Goal: Register for event/course

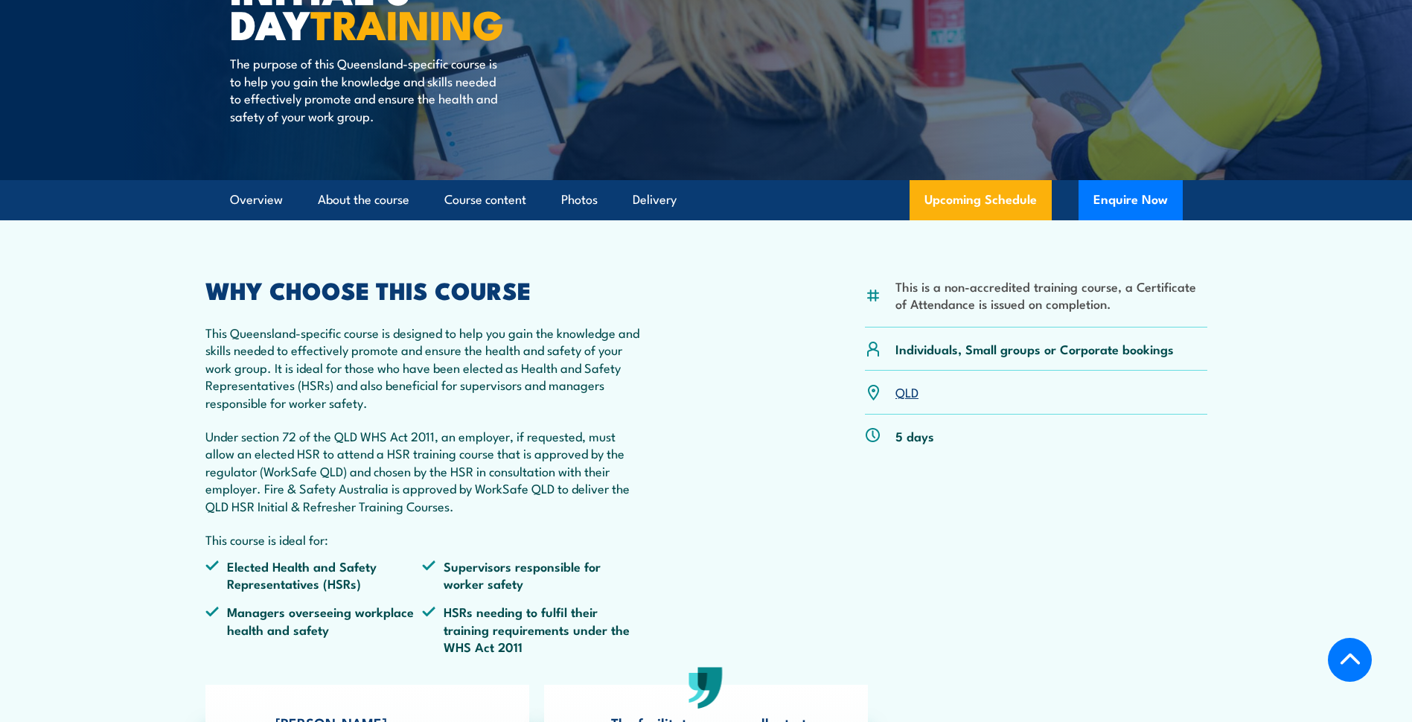
scroll to position [298, 0]
click at [358, 201] on link "About the course" at bounding box center [364, 198] width 92 height 39
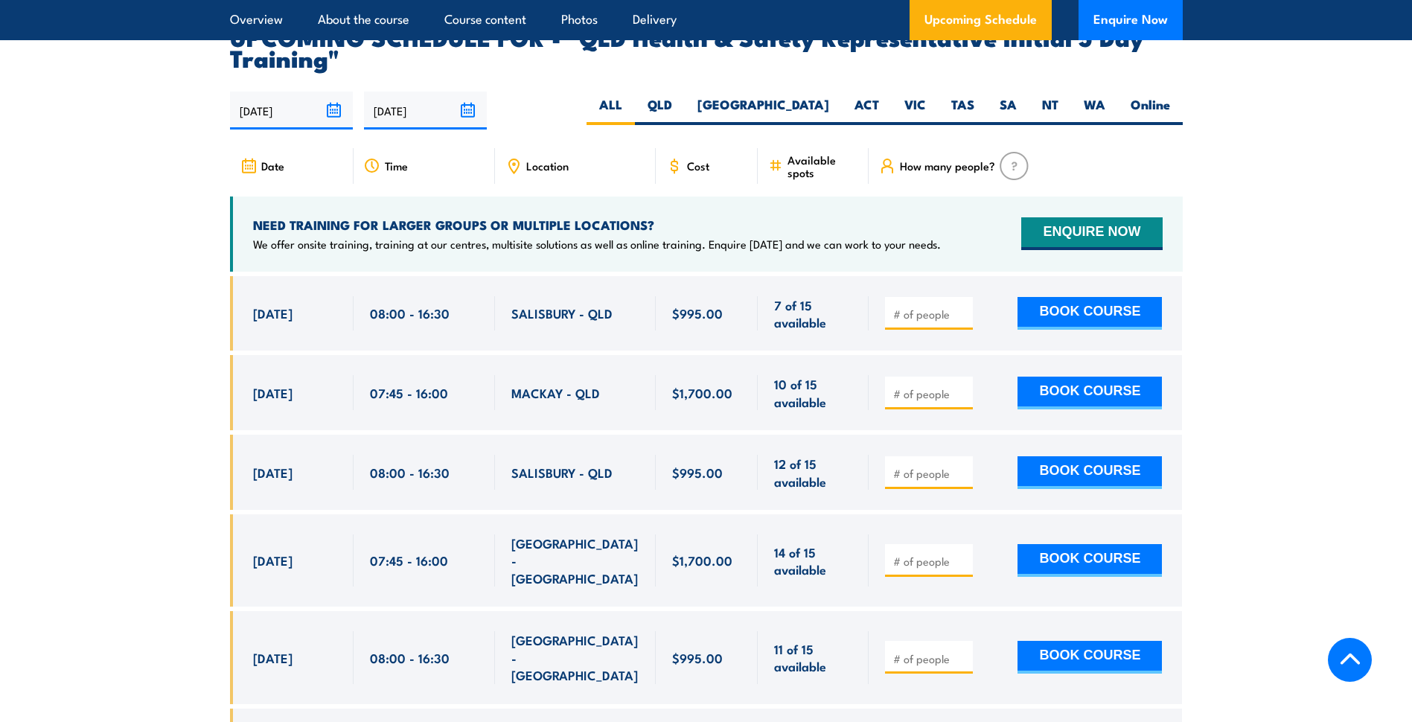
scroll to position [2591, 0]
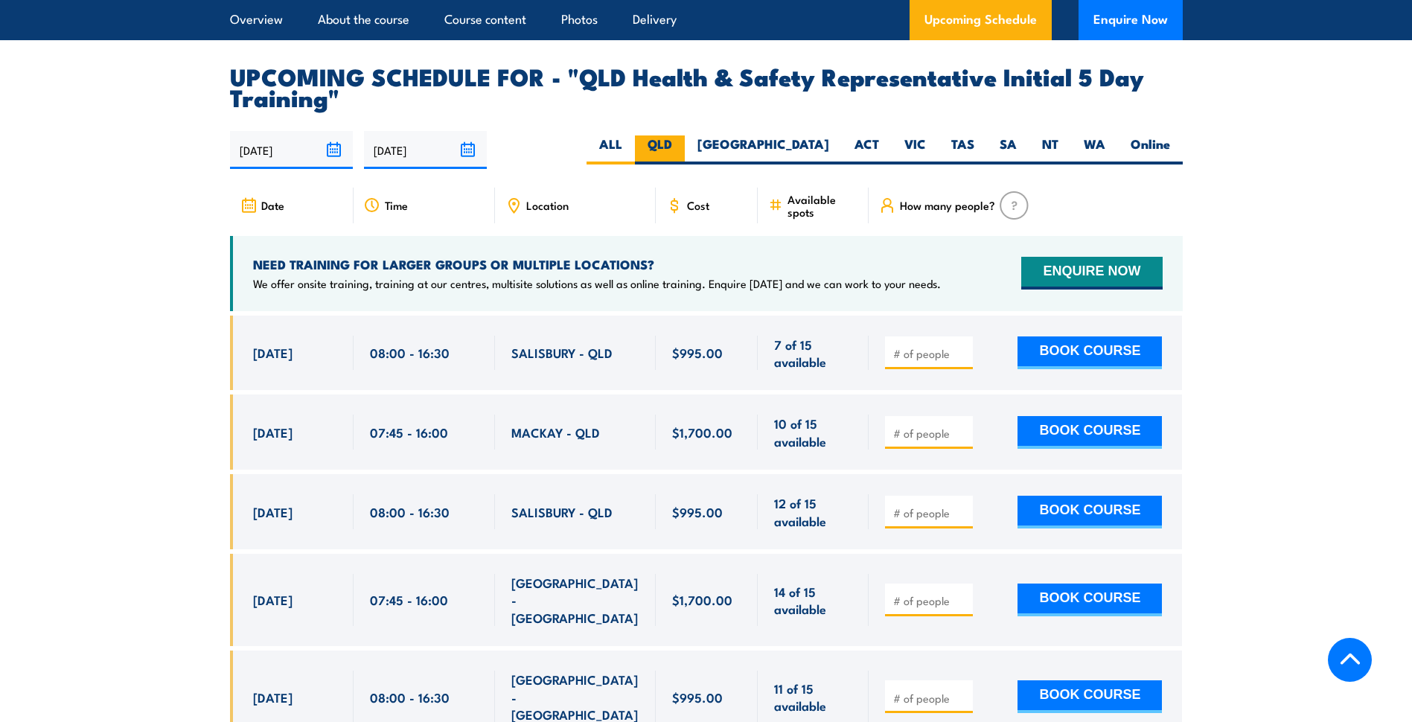
click at [685, 141] on label "QLD" at bounding box center [660, 149] width 50 height 29
click at [682, 141] on input "QLD" at bounding box center [677, 140] width 10 height 10
radio input "true"
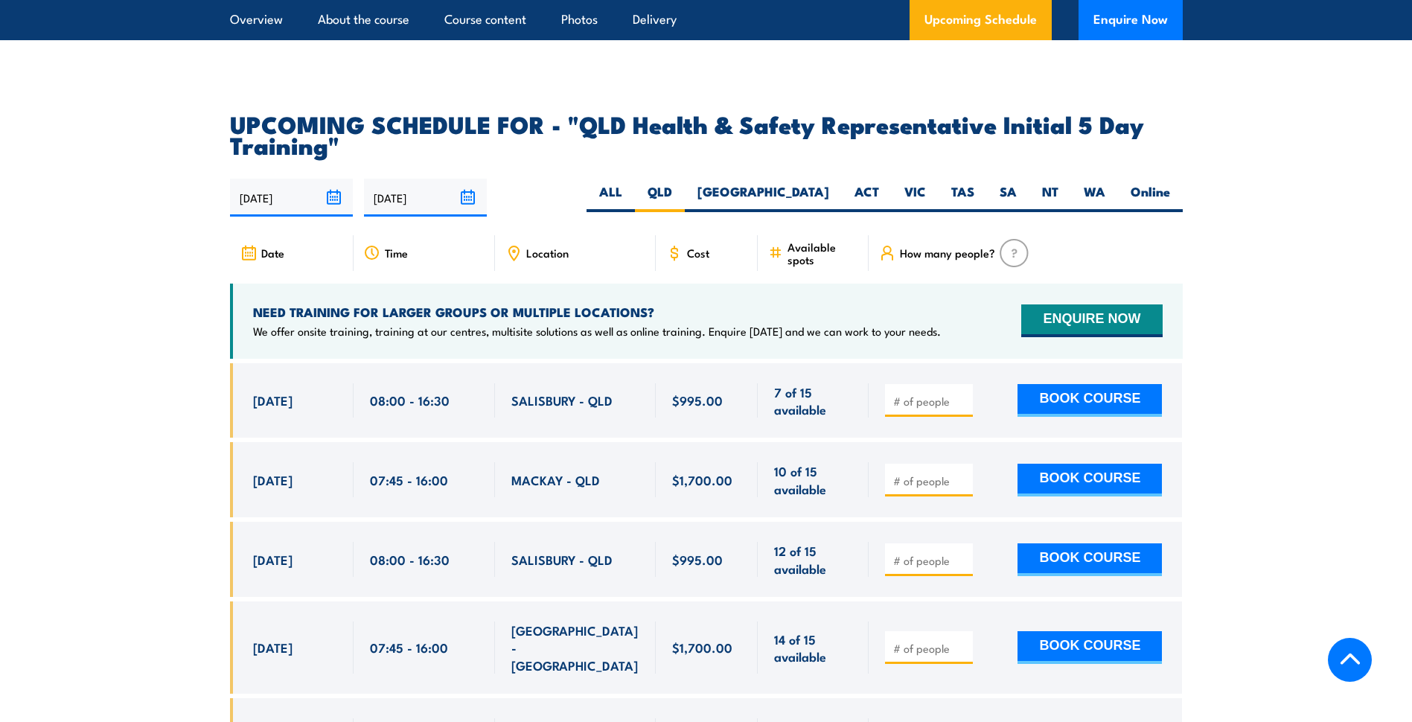
scroll to position [2577, 0]
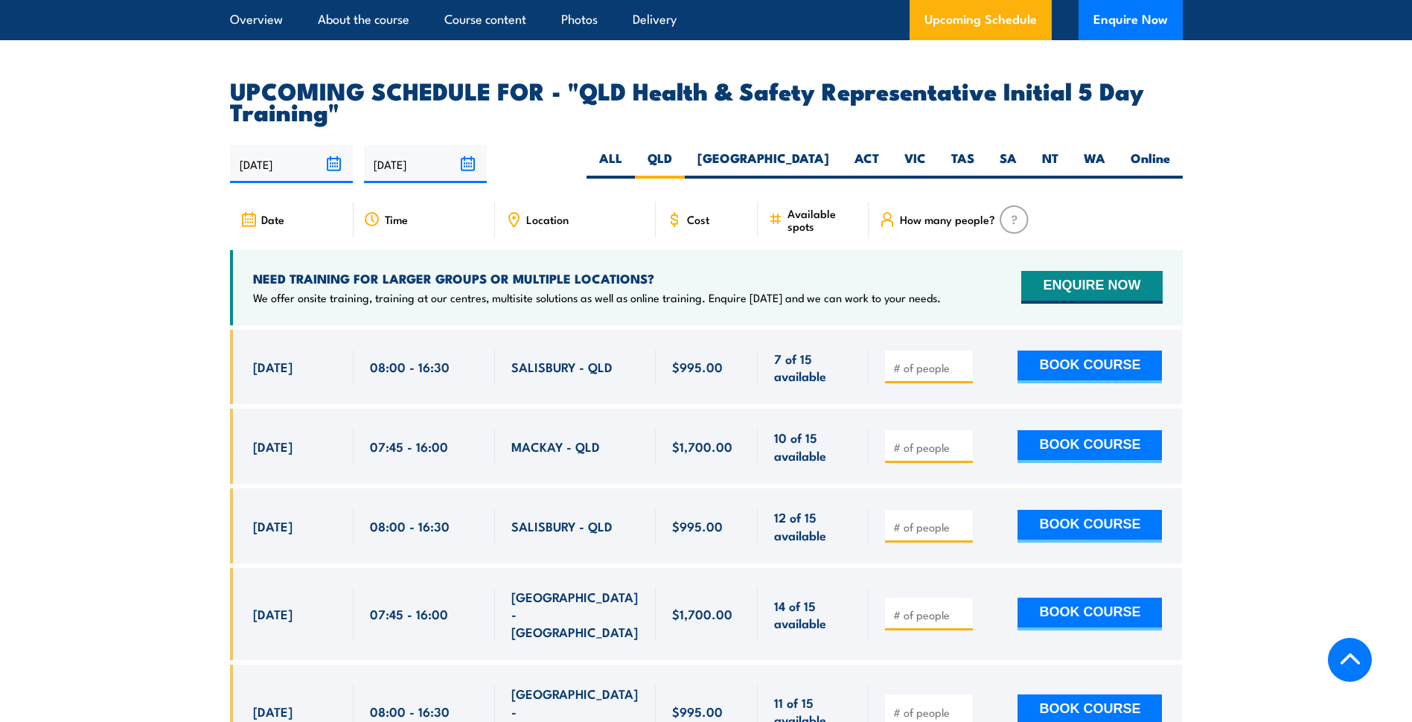
click at [540, 213] on span "Location" at bounding box center [547, 219] width 42 height 13
click at [514, 217] on icon at bounding box center [514, 218] width 2 height 2
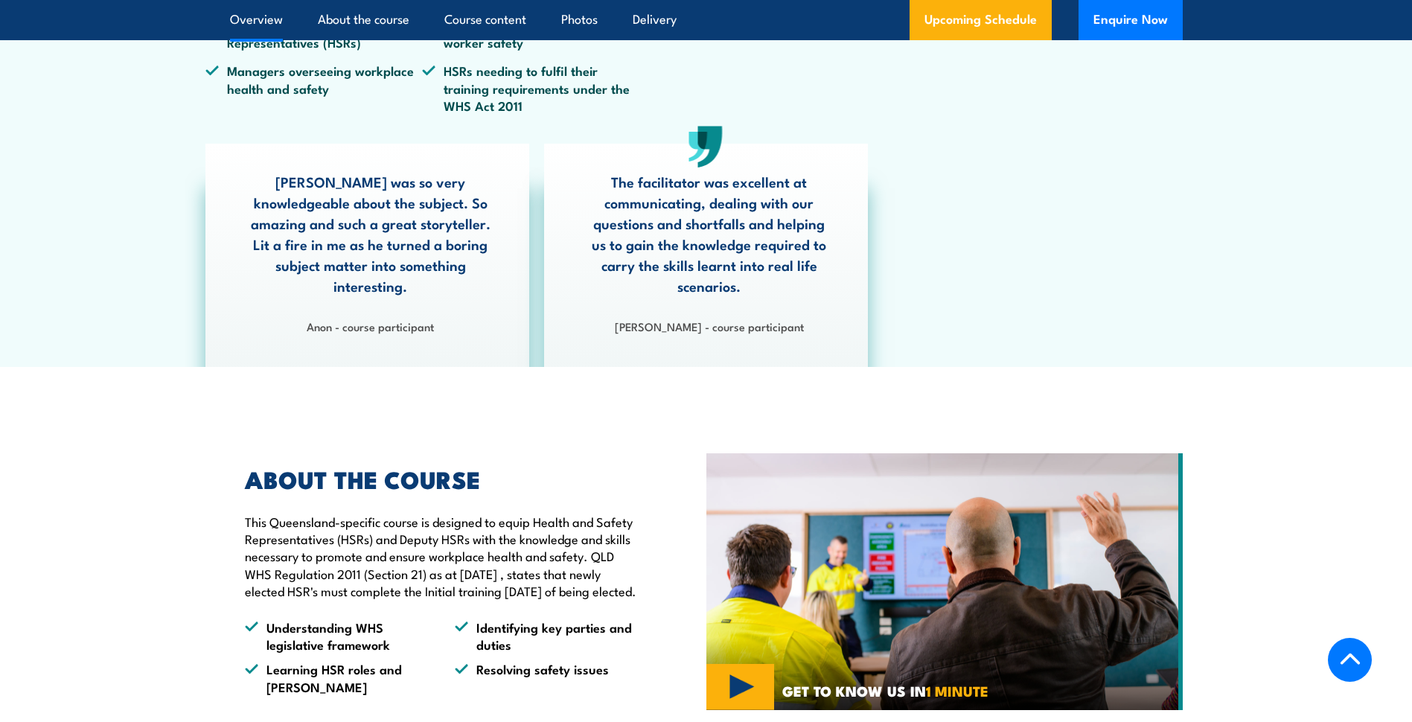
scroll to position [820, 0]
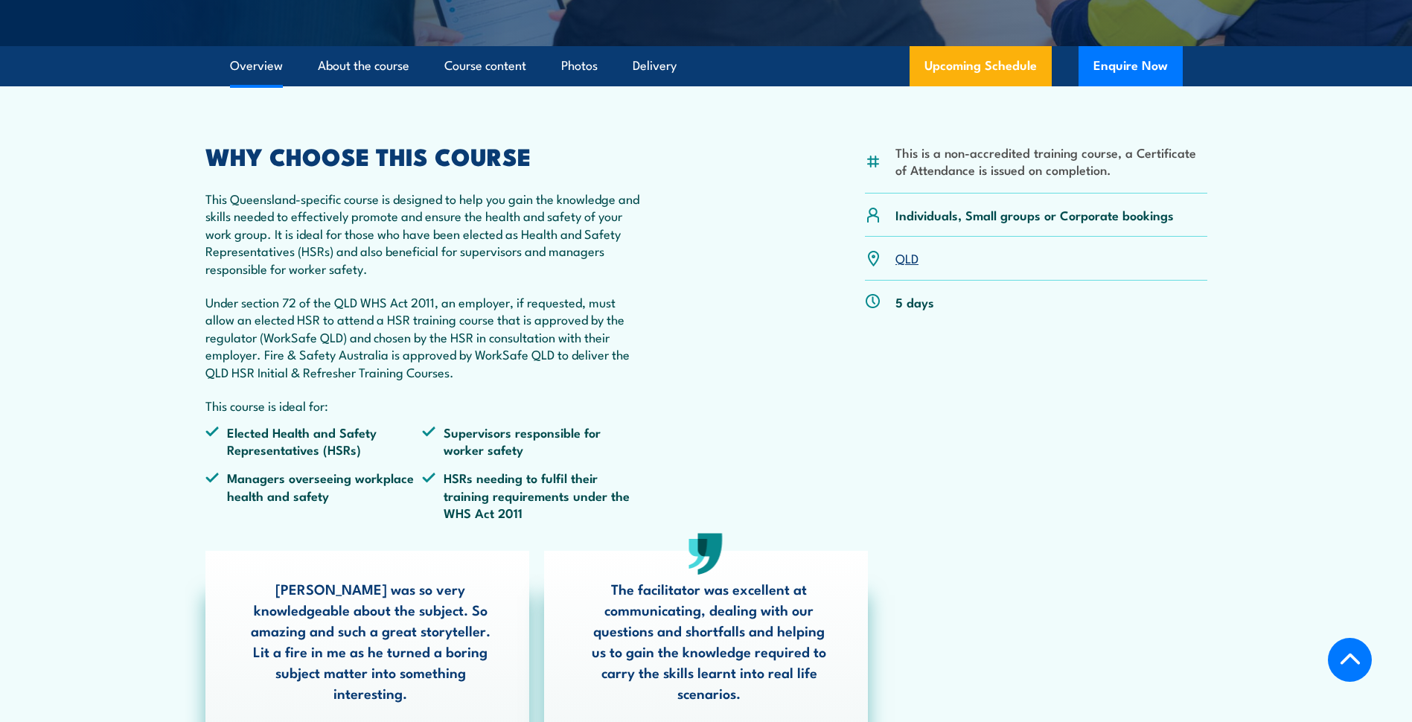
scroll to position [368, 0]
